Goal: Information Seeking & Learning: Learn about a topic

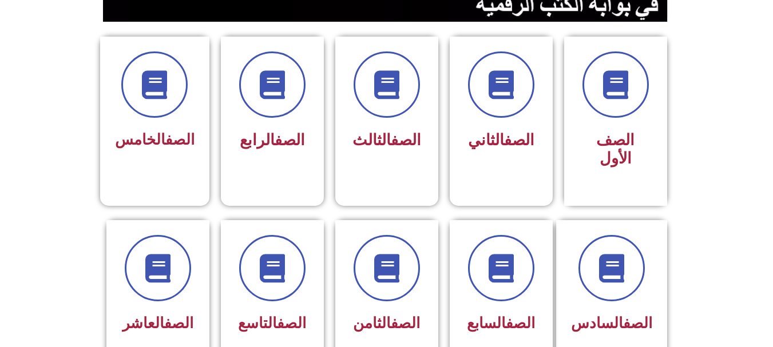
scroll to position [303, 0]
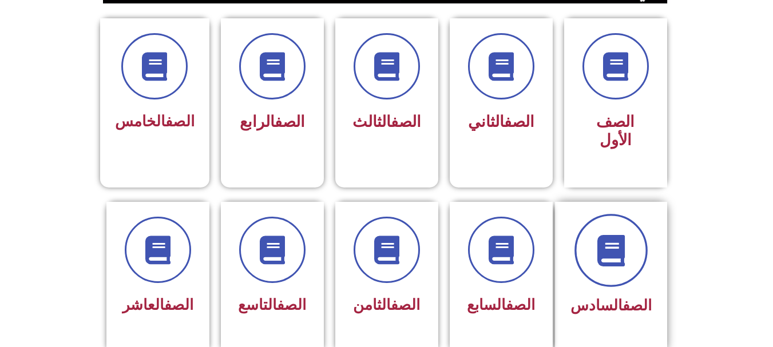
click at [609, 235] on icon at bounding box center [610, 250] width 31 height 31
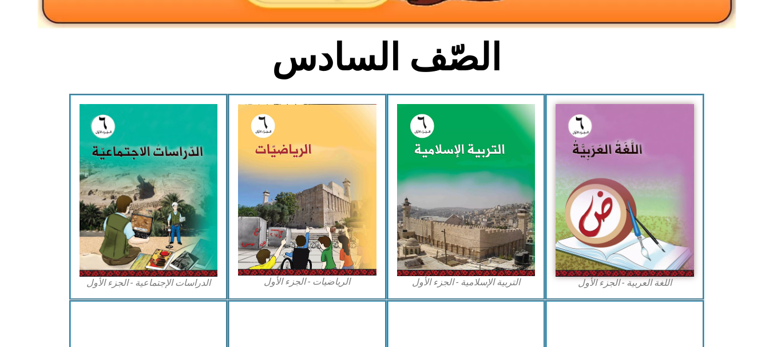
scroll to position [289, 0]
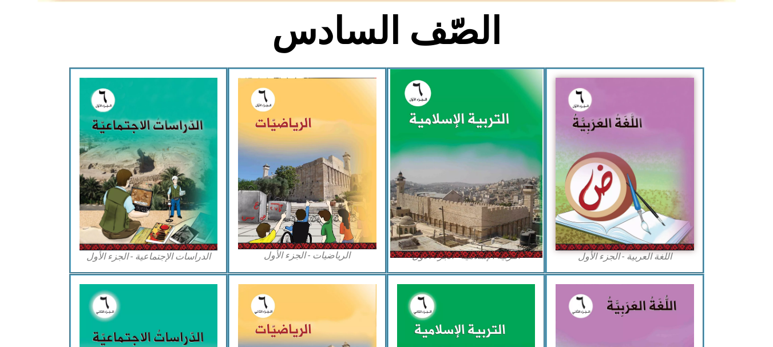
click at [518, 108] on img at bounding box center [466, 163] width 152 height 189
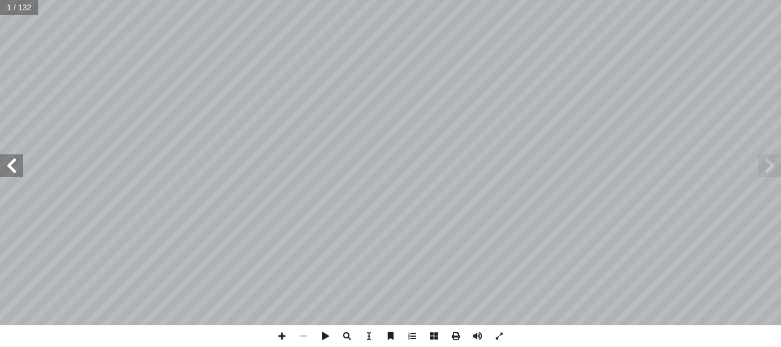
click at [10, 170] on span at bounding box center [11, 165] width 23 height 23
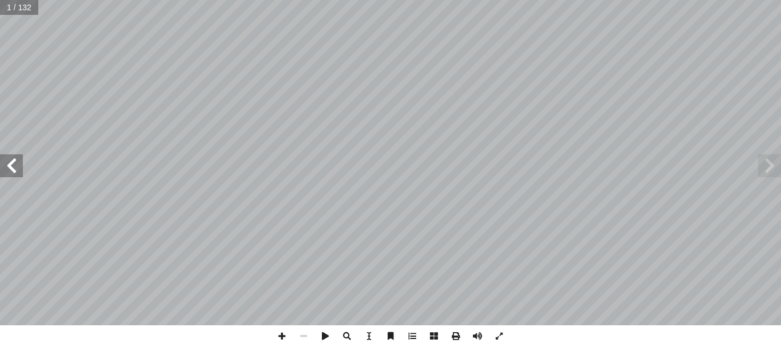
click at [10, 170] on span at bounding box center [11, 165] width 23 height 23
click at [18, 170] on span at bounding box center [11, 165] width 23 height 23
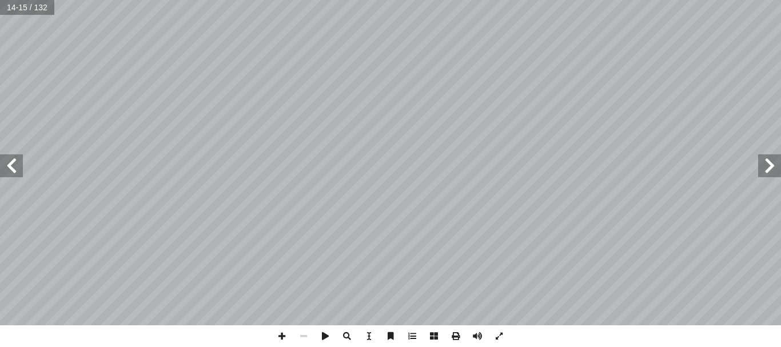
click at [18, 170] on span at bounding box center [11, 165] width 23 height 23
click at [284, 342] on span at bounding box center [282, 337] width 22 height 22
click at [285, 330] on span at bounding box center [282, 337] width 22 height 22
click at [499, 342] on span at bounding box center [500, 337] width 22 height 22
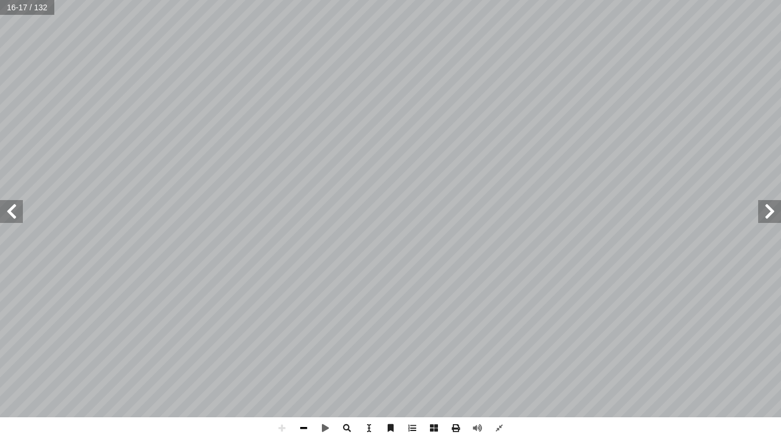
click at [300, 347] on span at bounding box center [304, 429] width 22 height 22
click at [16, 202] on span at bounding box center [11, 211] width 23 height 23
click at [16, 223] on span at bounding box center [11, 211] width 23 height 23
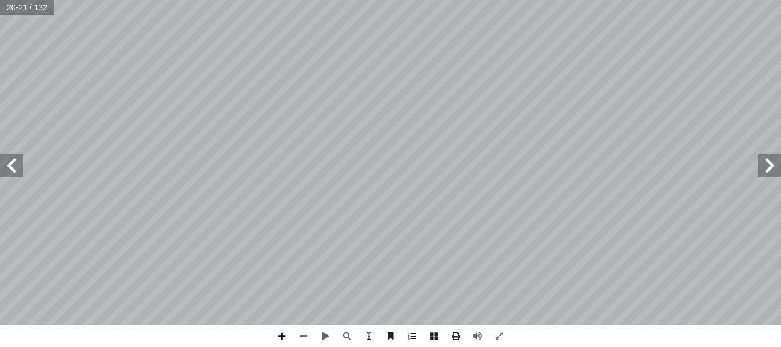
click at [284, 335] on span at bounding box center [282, 337] width 22 height 22
click at [768, 170] on span at bounding box center [770, 165] width 23 height 23
click at [304, 335] on span at bounding box center [304, 337] width 22 height 22
